Goal: Transaction & Acquisition: Purchase product/service

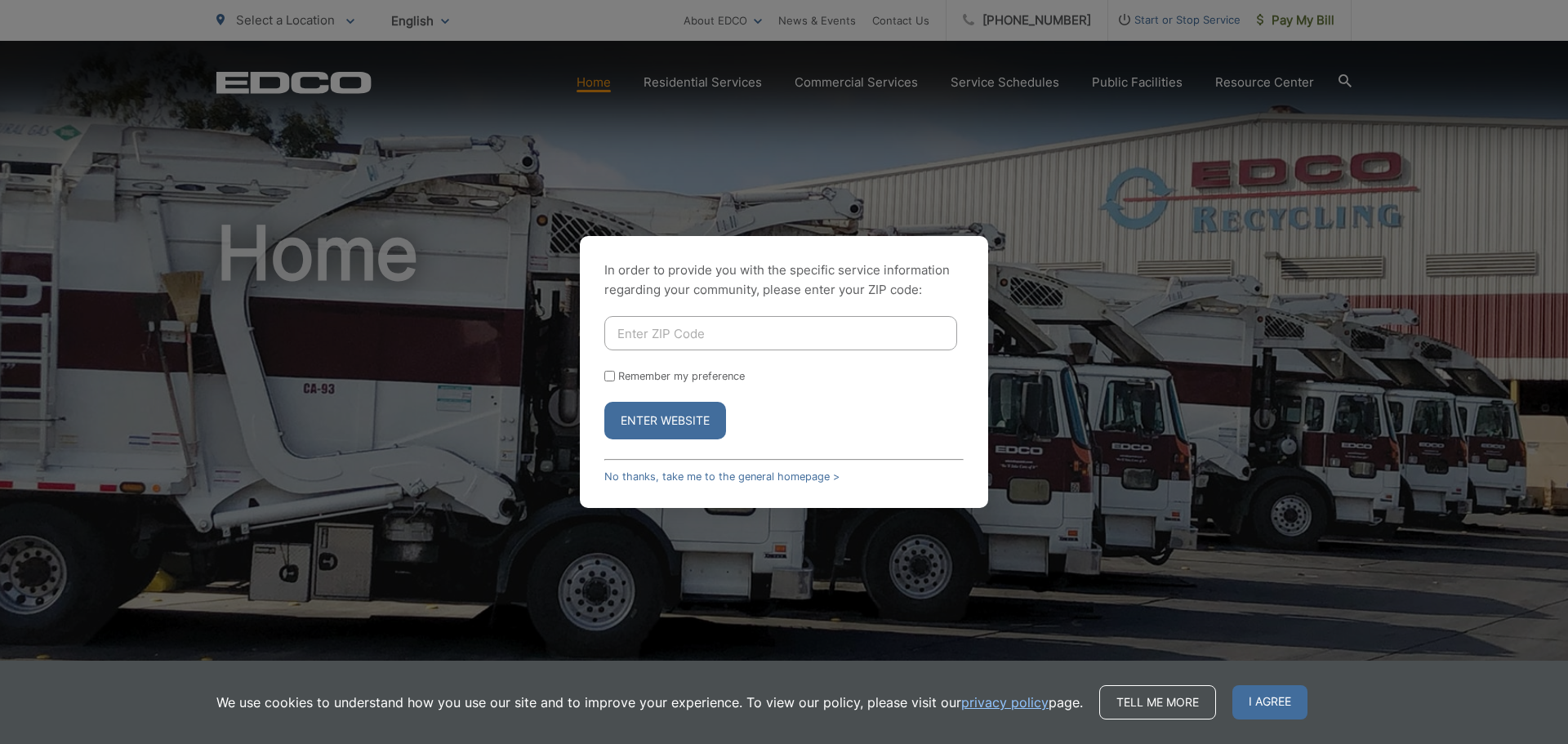
click at [753, 340] on input "Enter ZIP Code" at bounding box center [781, 333] width 353 height 34
type input "91913"
click at [609, 377] on input "Remember my preference" at bounding box center [609, 376] width 11 height 11
checkbox input "true"
click at [645, 411] on button "Enter Website" at bounding box center [664, 420] width 121 height 38
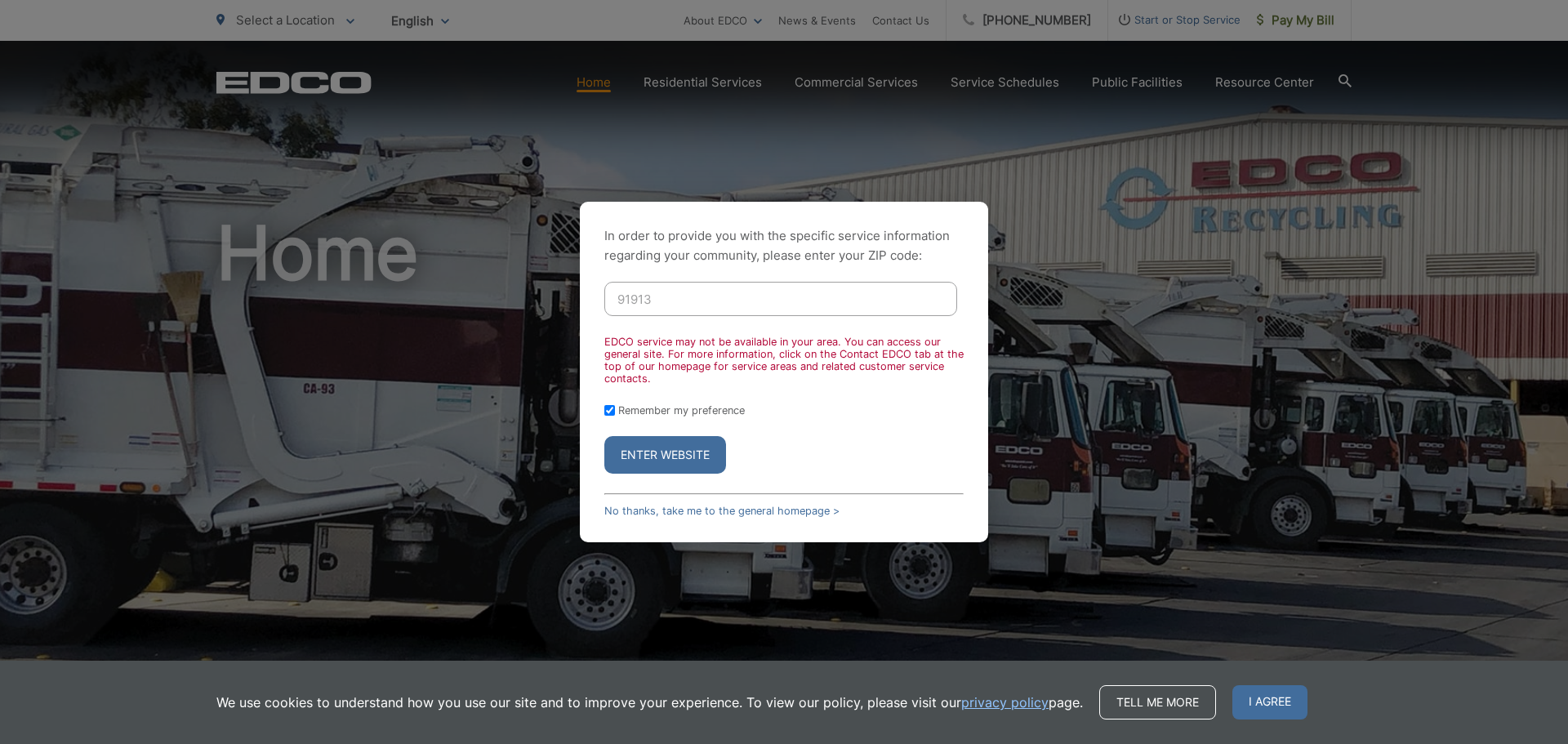
click at [664, 444] on button "Enter Website" at bounding box center [664, 454] width 121 height 38
click at [704, 302] on input "91913" at bounding box center [781, 299] width 353 height 34
drag, startPoint x: 704, startPoint y: 302, endPoint x: 557, endPoint y: 305, distance: 147.0
click at [557, 305] on div "In order to provide you with the specific service information regarding your co…" at bounding box center [784, 372] width 1568 height 744
type input "91913"
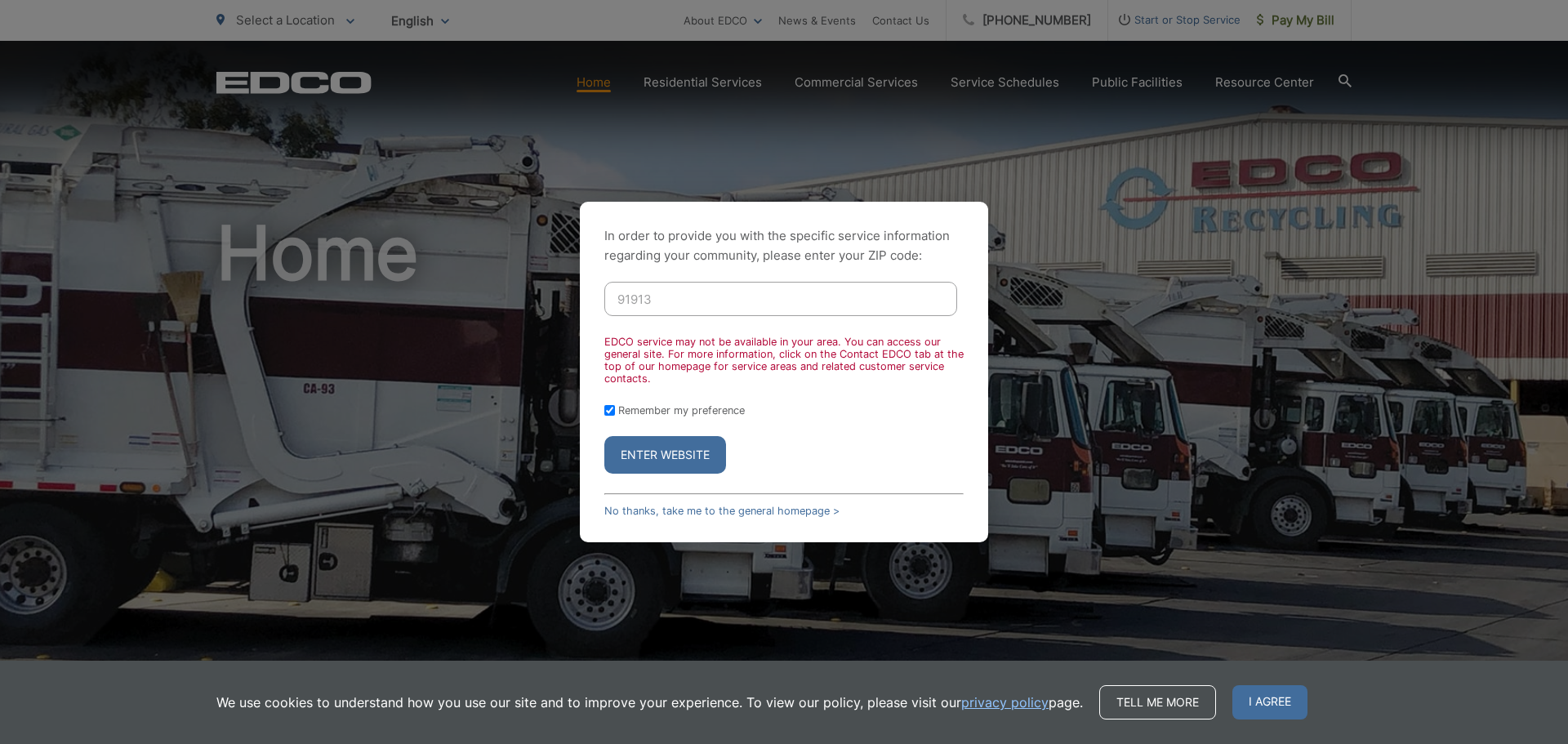
click at [612, 408] on input "Remember my preference" at bounding box center [609, 410] width 11 height 11
checkbox input "false"
click at [669, 457] on button "Enter Website" at bounding box center [664, 454] width 121 height 38
click at [712, 512] on link "No thanks, take me to the general homepage >" at bounding box center [721, 511] width 235 height 13
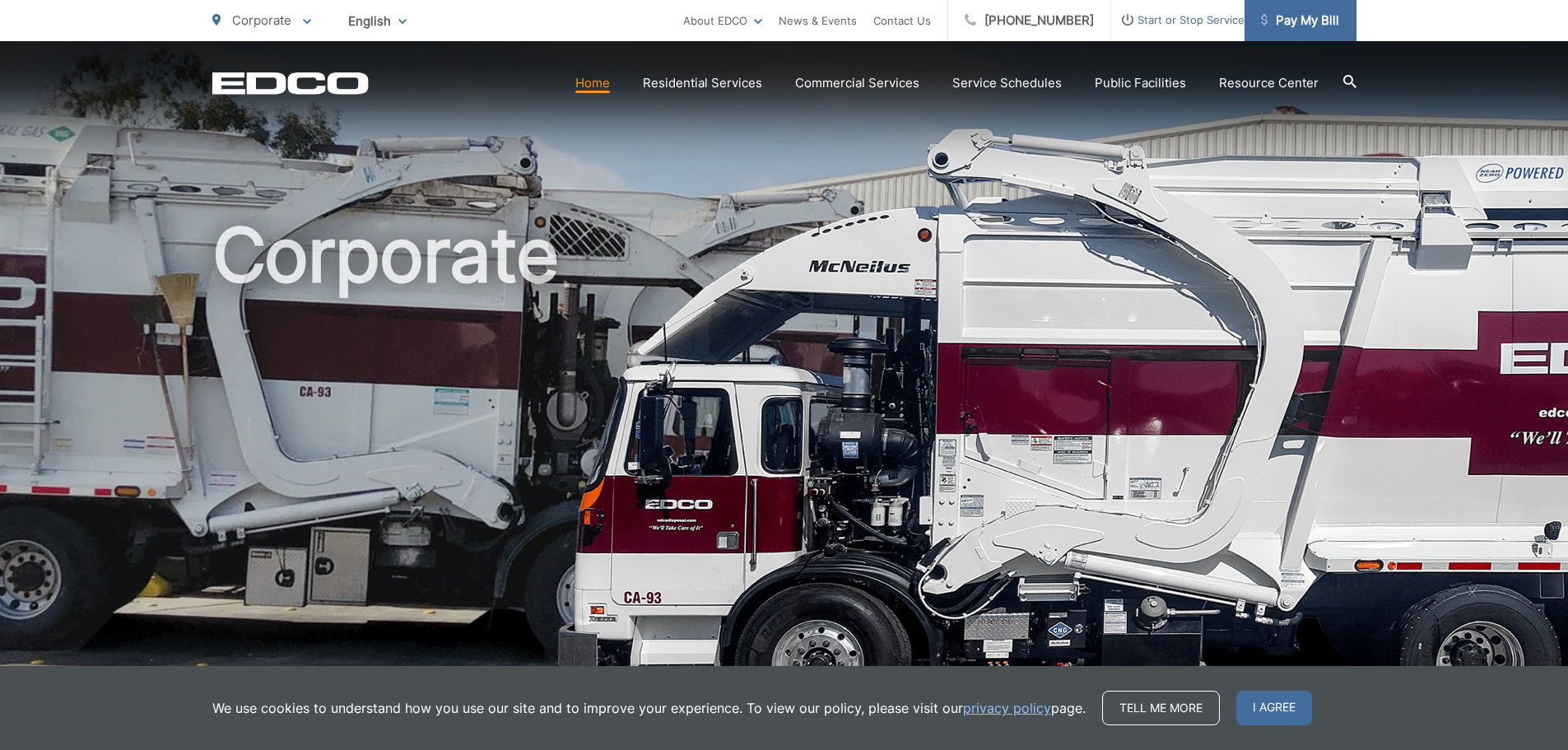
click at [1297, 17] on span "Pay My Bill" at bounding box center [1300, 20] width 78 height 19
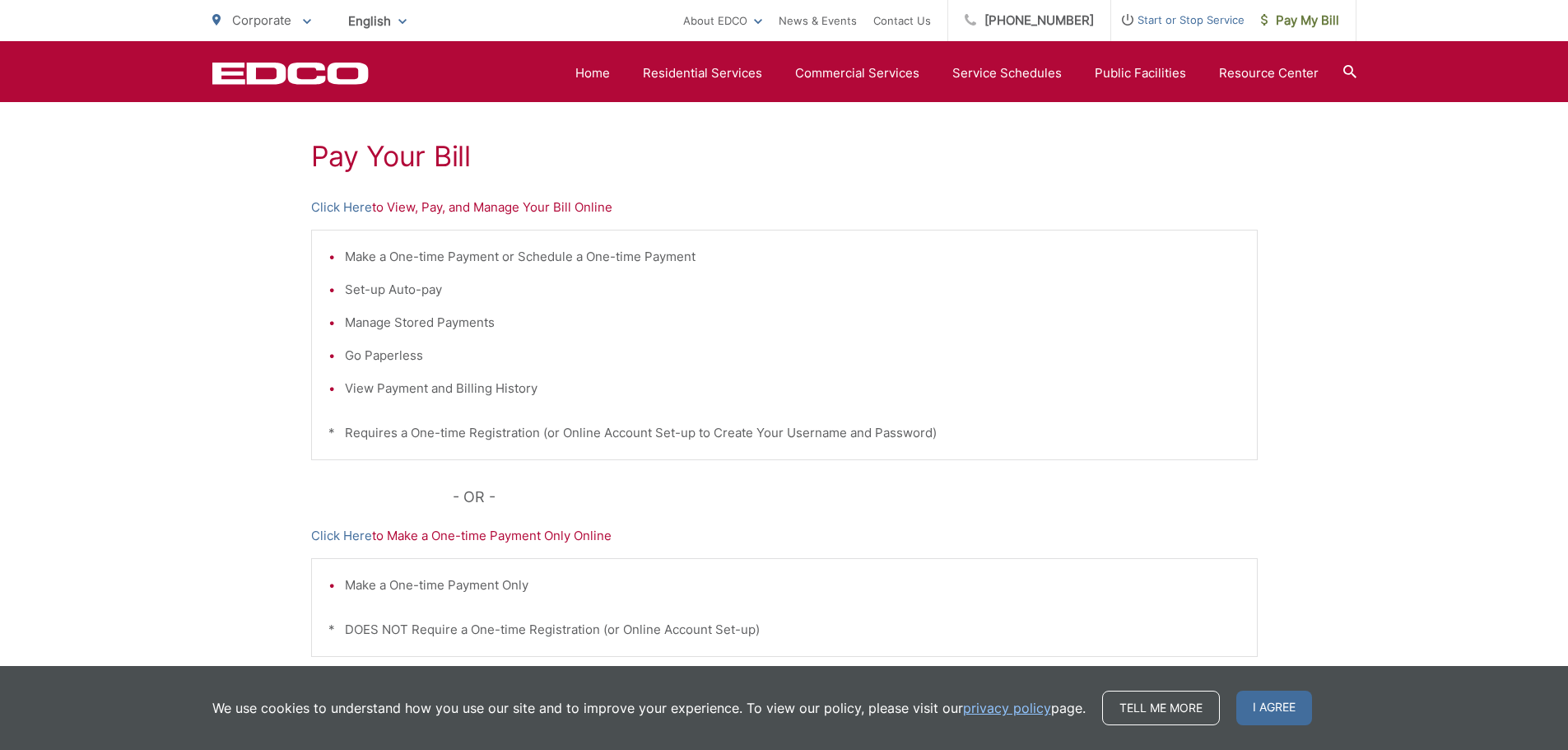
scroll to position [343, 0]
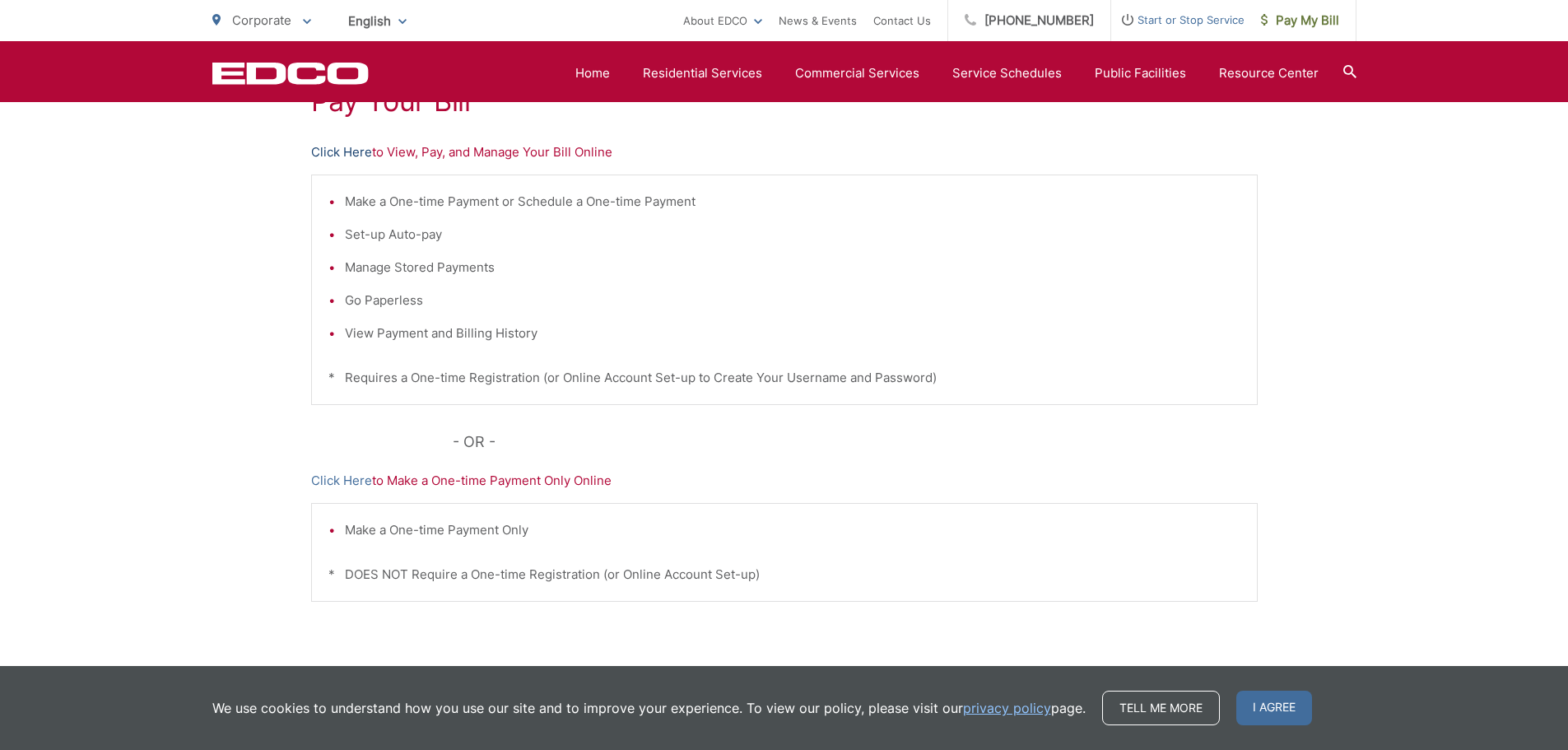
click at [321, 150] on link "Click Here" at bounding box center [342, 152] width 61 height 19
